Goal: Task Accomplishment & Management: Manage account settings

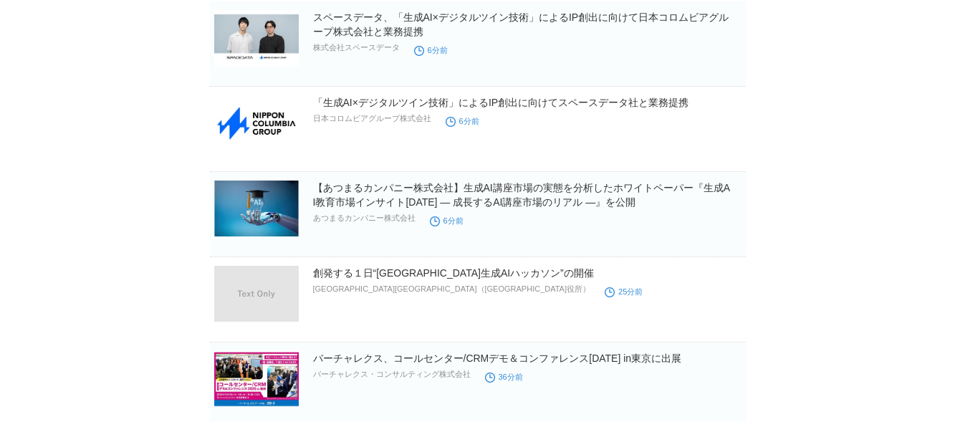
scroll to position [130, 0]
